Goal: Transaction & Acquisition: Book appointment/travel/reservation

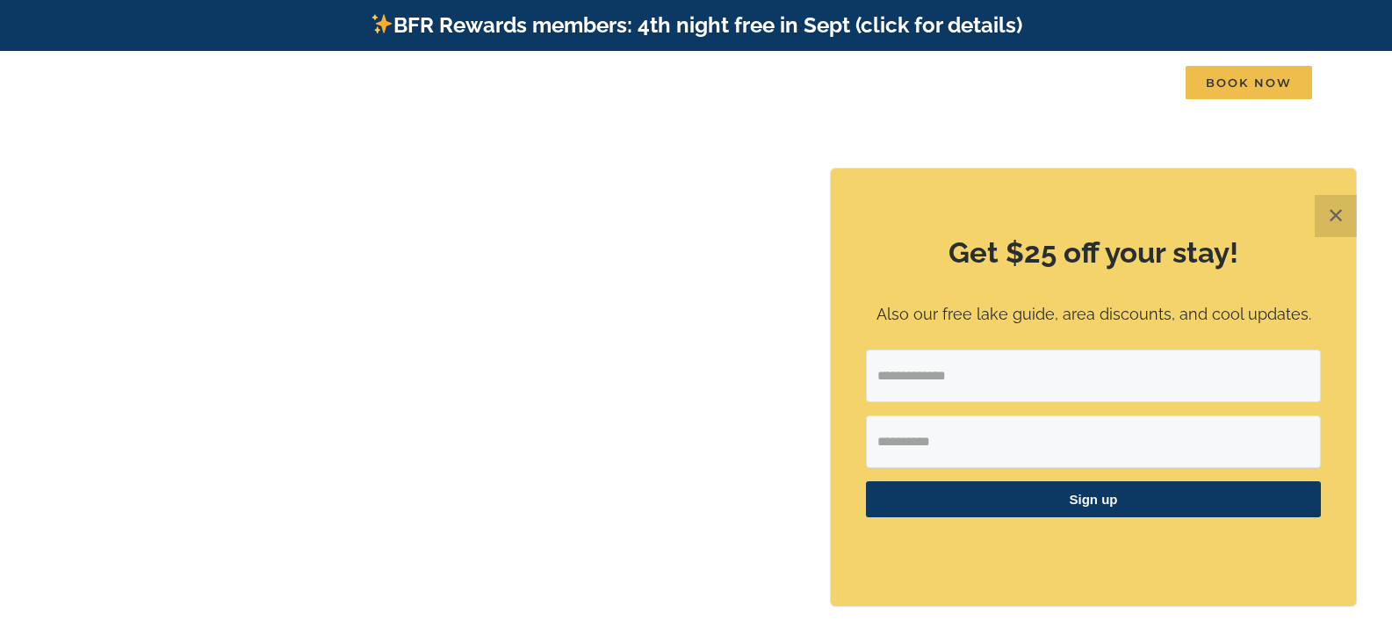
click at [1013, 375] on input "Email Address" at bounding box center [1093, 376] width 455 height 53
type input "**********"
click at [1051, 450] on input "First Name" at bounding box center [1093, 441] width 455 height 53
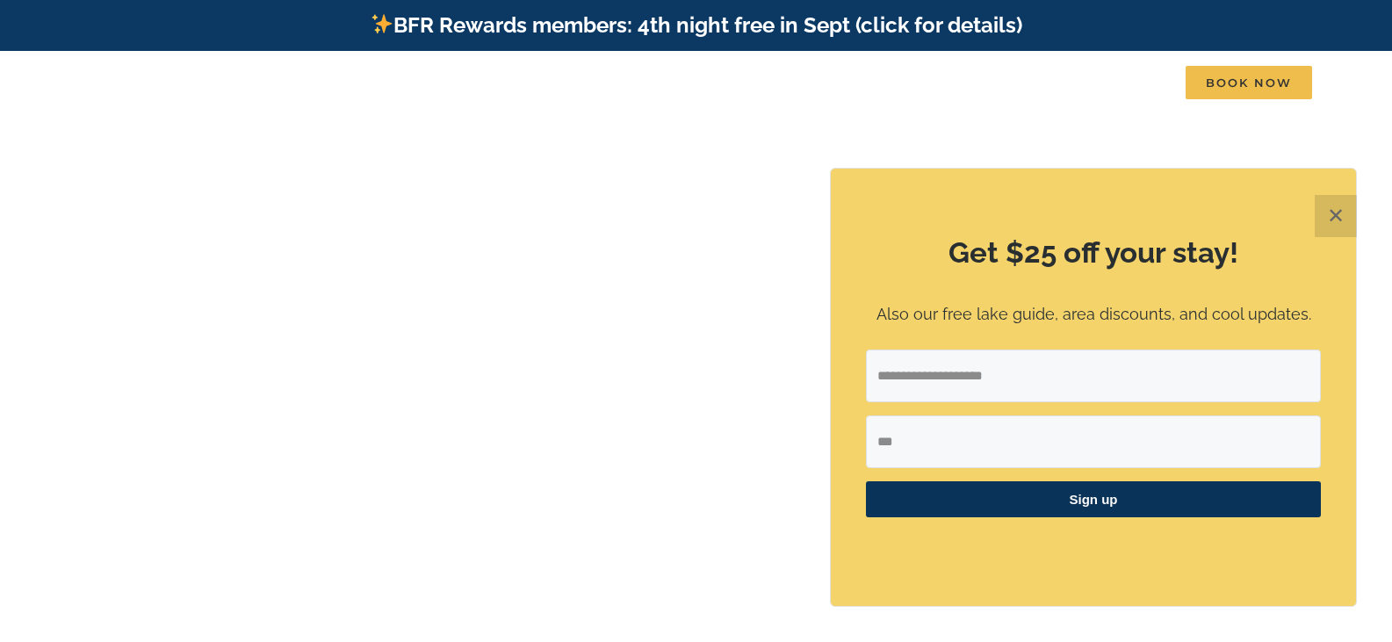
type input "***"
click at [1027, 490] on span "Sign up" at bounding box center [1093, 499] width 455 height 36
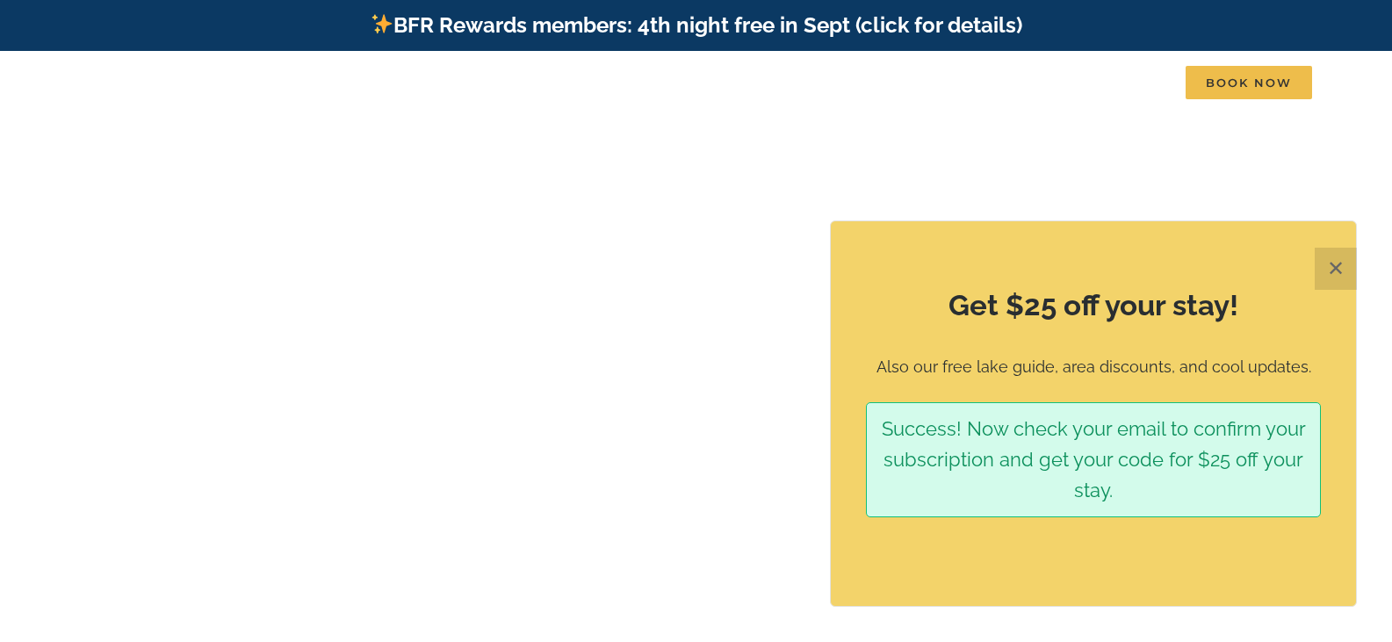
click at [1338, 259] on button "✕" at bounding box center [1336, 269] width 42 height 42
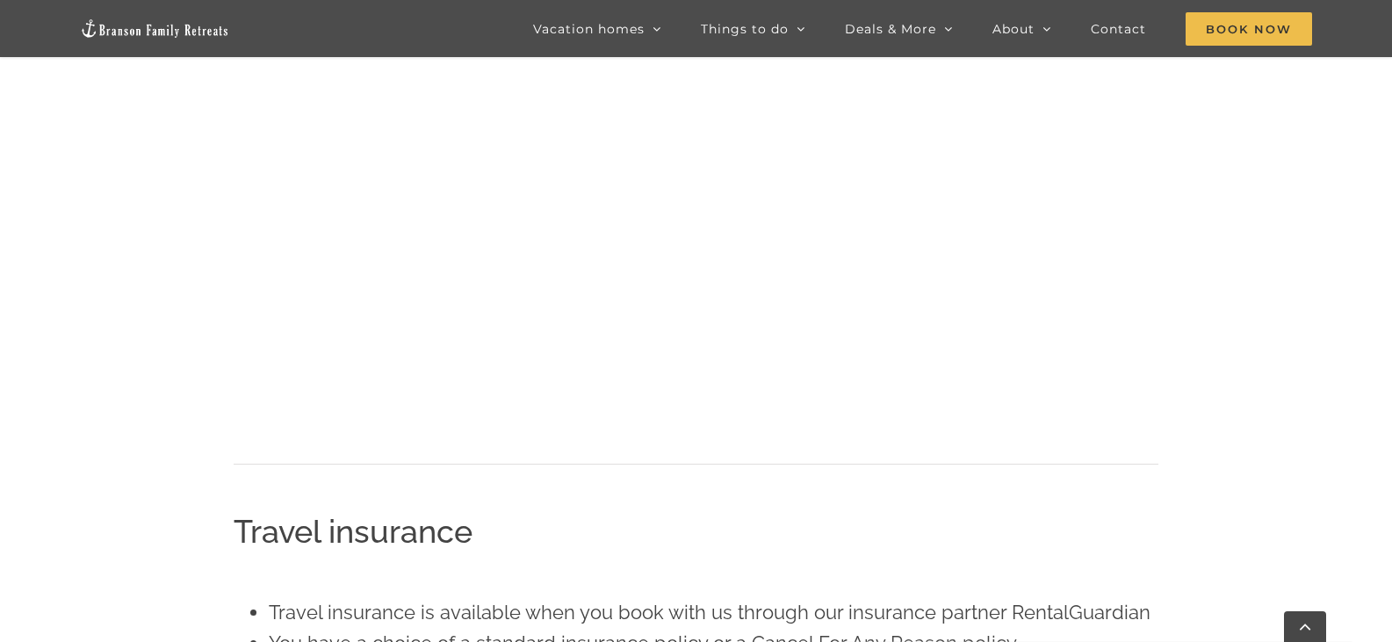
scroll to position [818, 0]
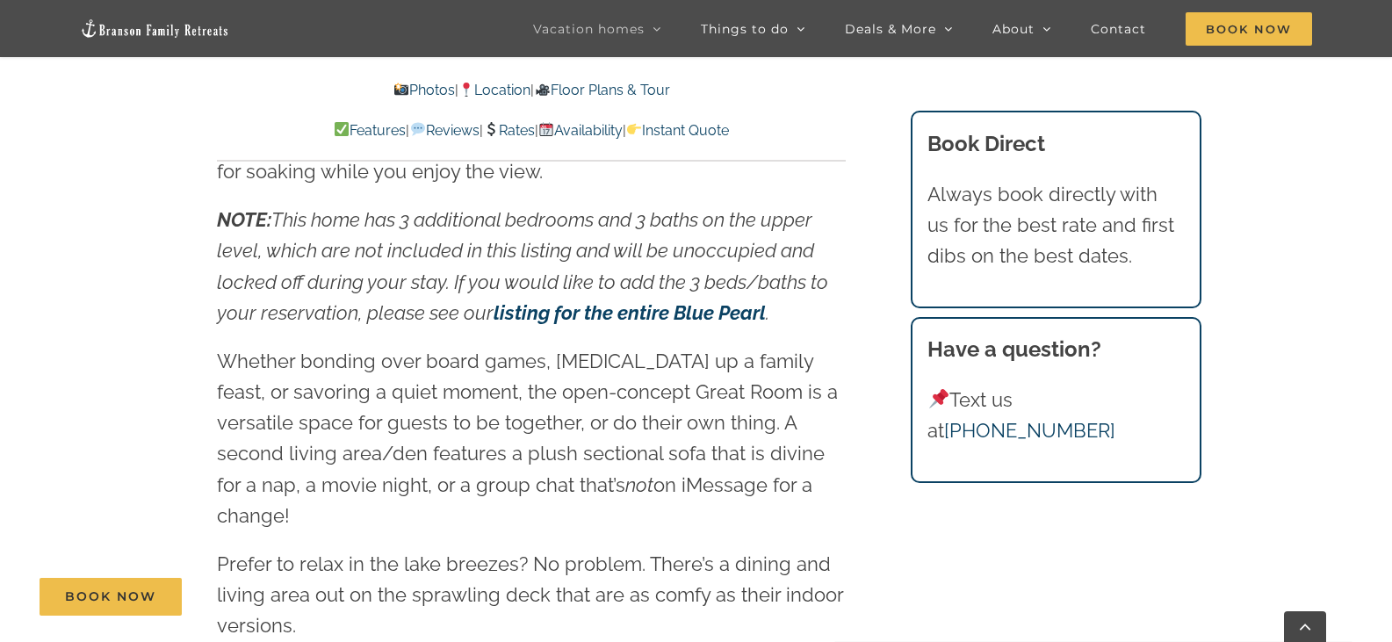
scroll to position [1844, 0]
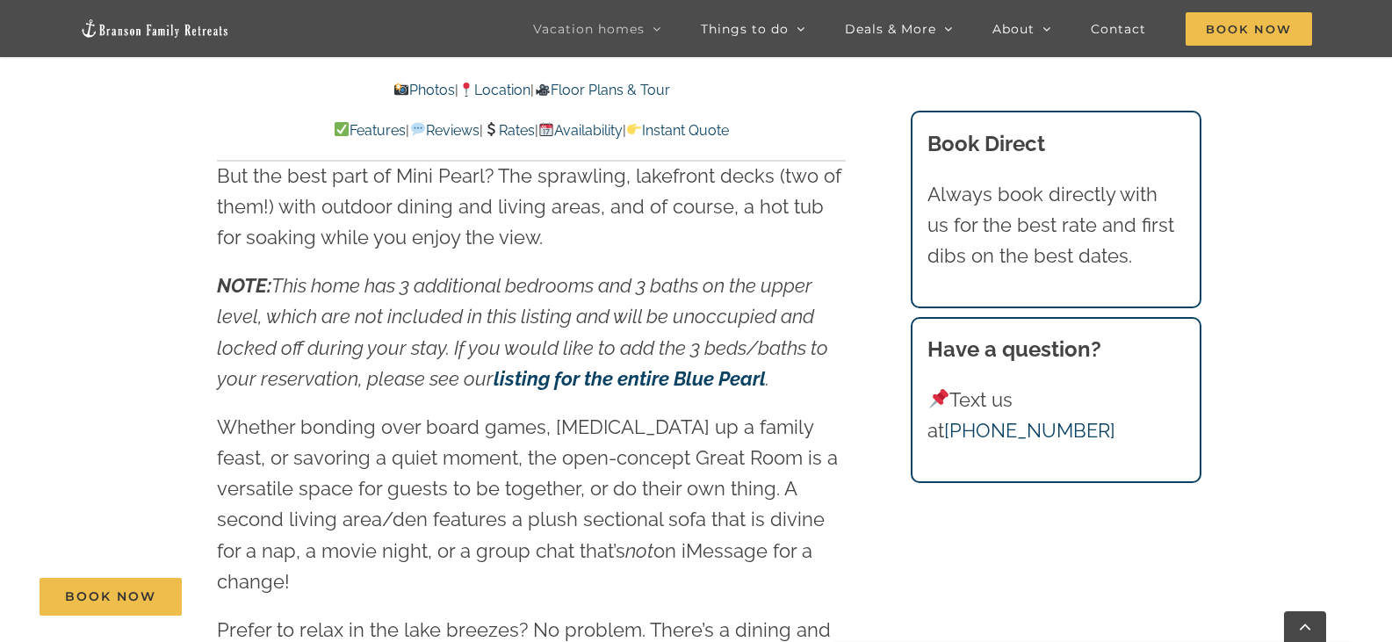
click at [491, 86] on link "Location" at bounding box center [494, 90] width 72 height 17
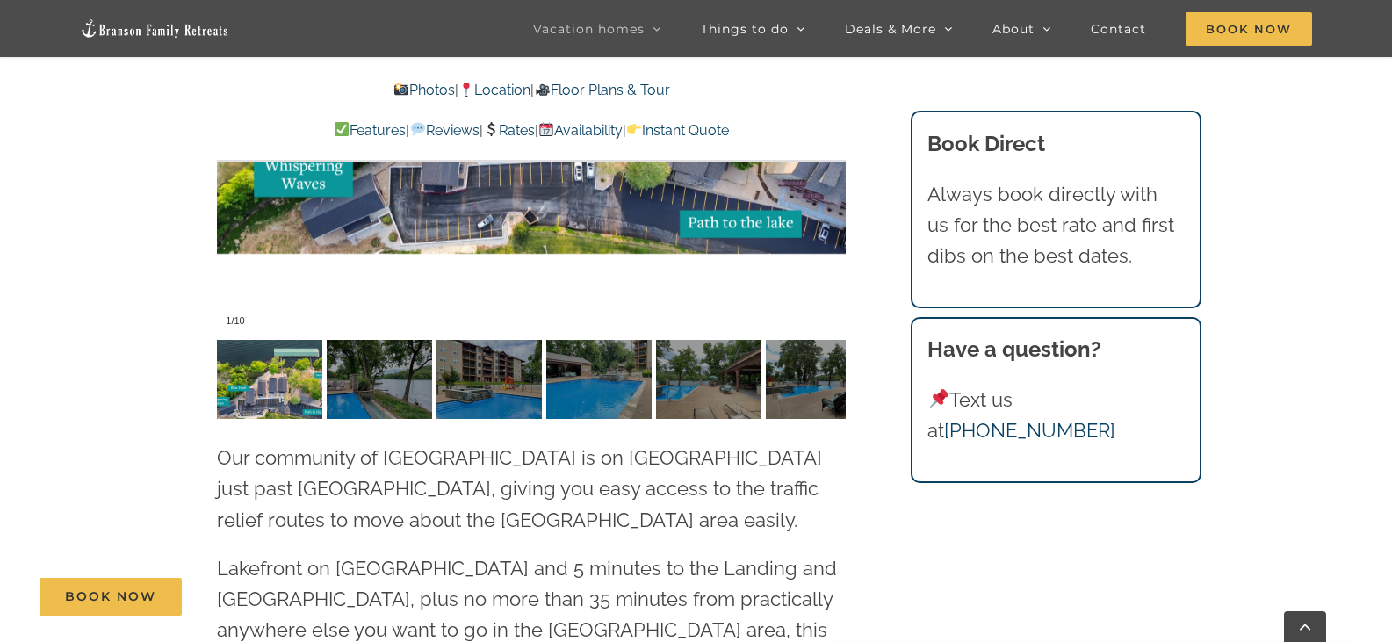
scroll to position [3722, 0]
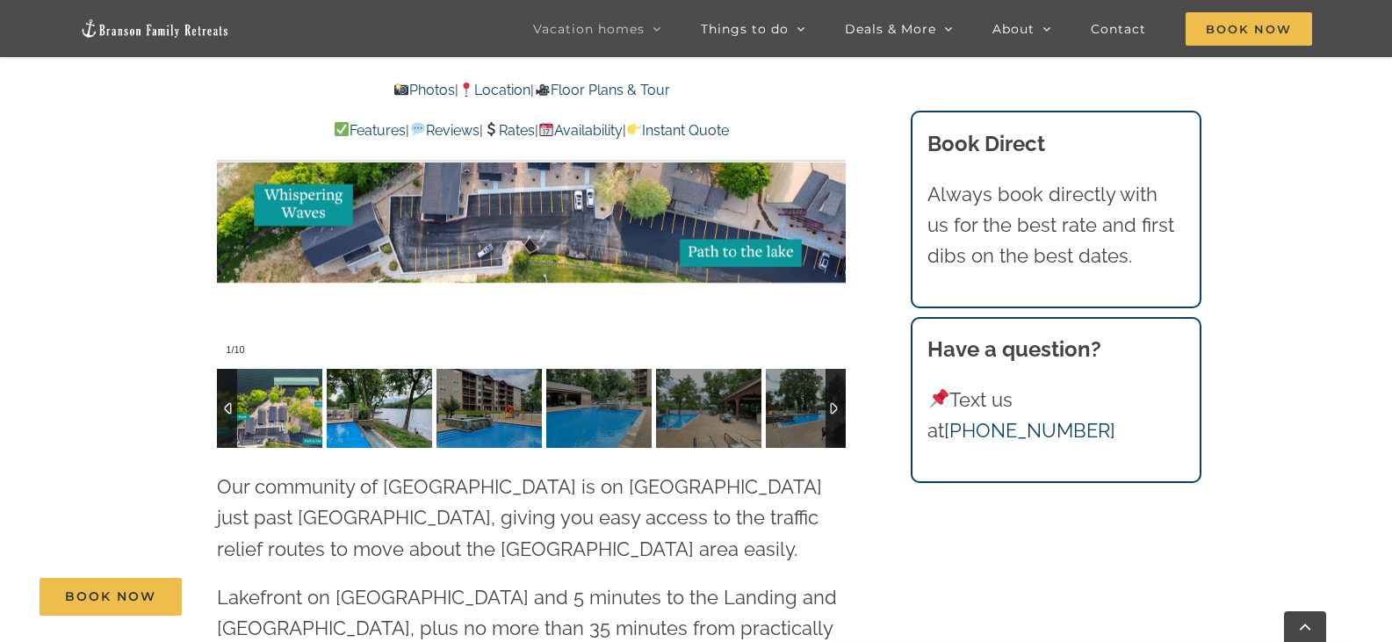
click at [289, 369] on img at bounding box center [269, 408] width 105 height 79
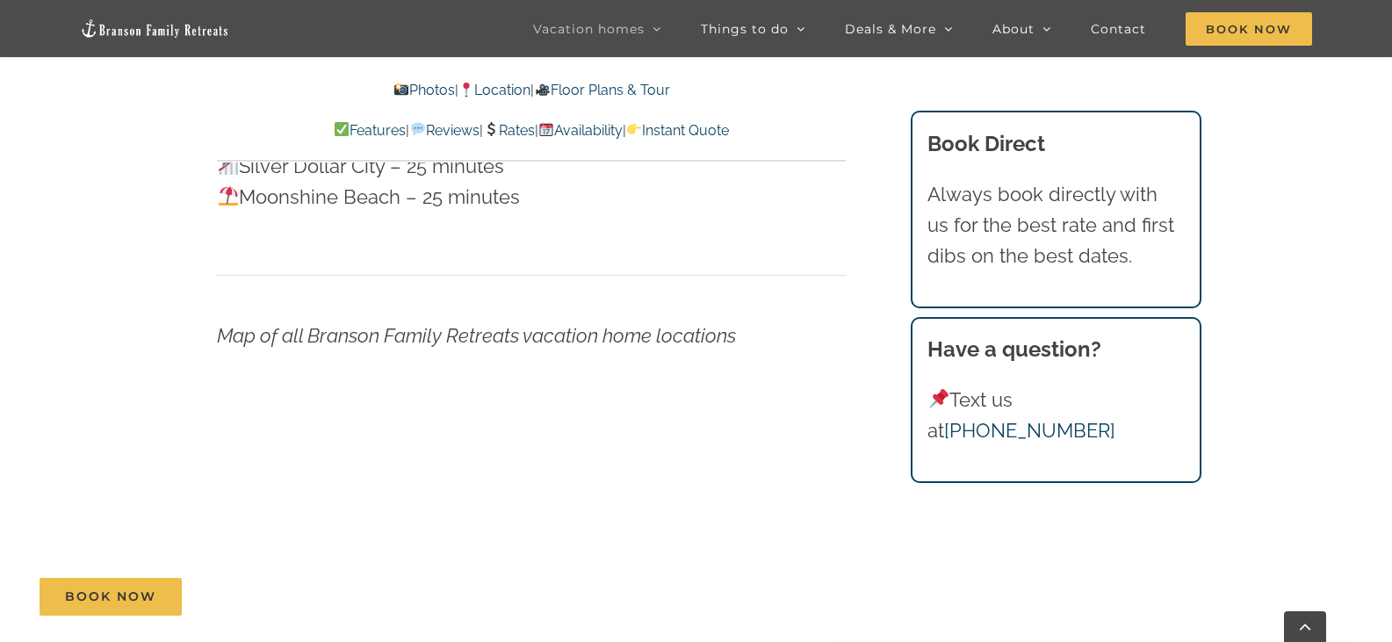
scroll to position [4952, 0]
